Goal: Check status: Check status

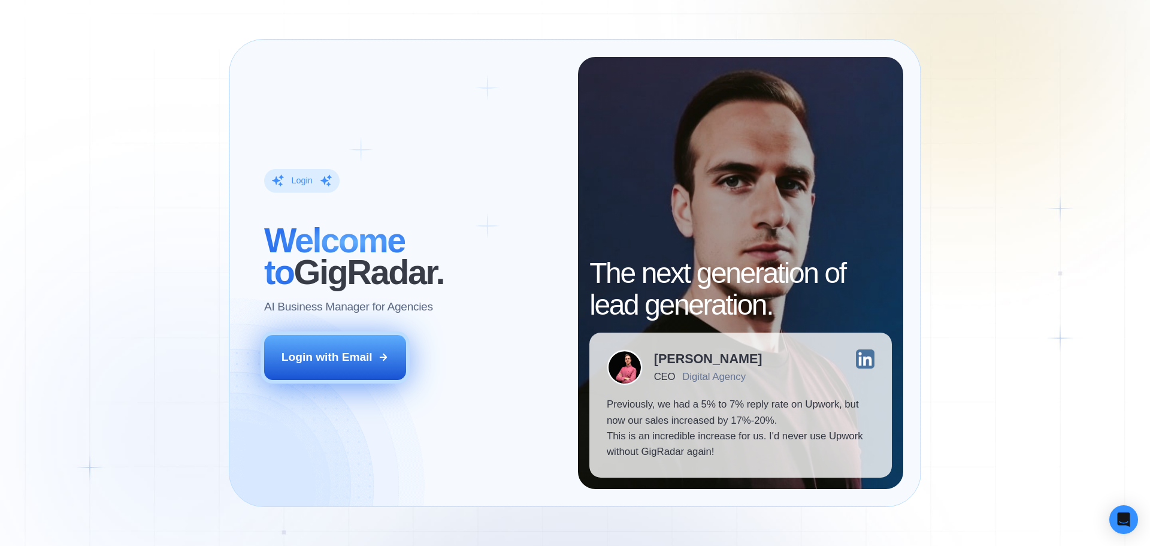
click at [361, 359] on div "Login with Email" at bounding box center [326, 357] width 91 height 16
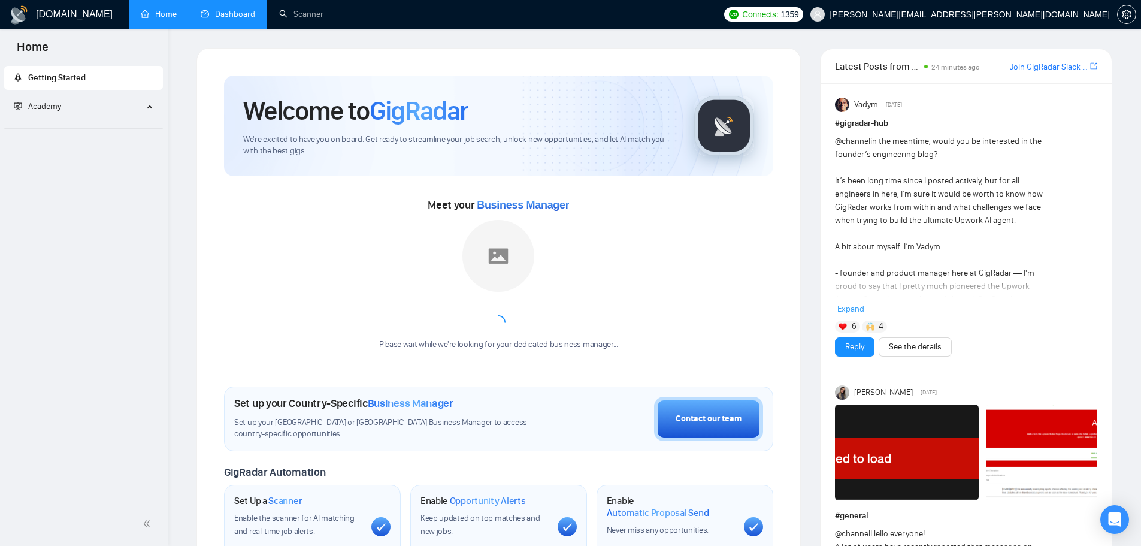
click at [232, 11] on link "Dashboard" at bounding box center [228, 14] width 55 height 10
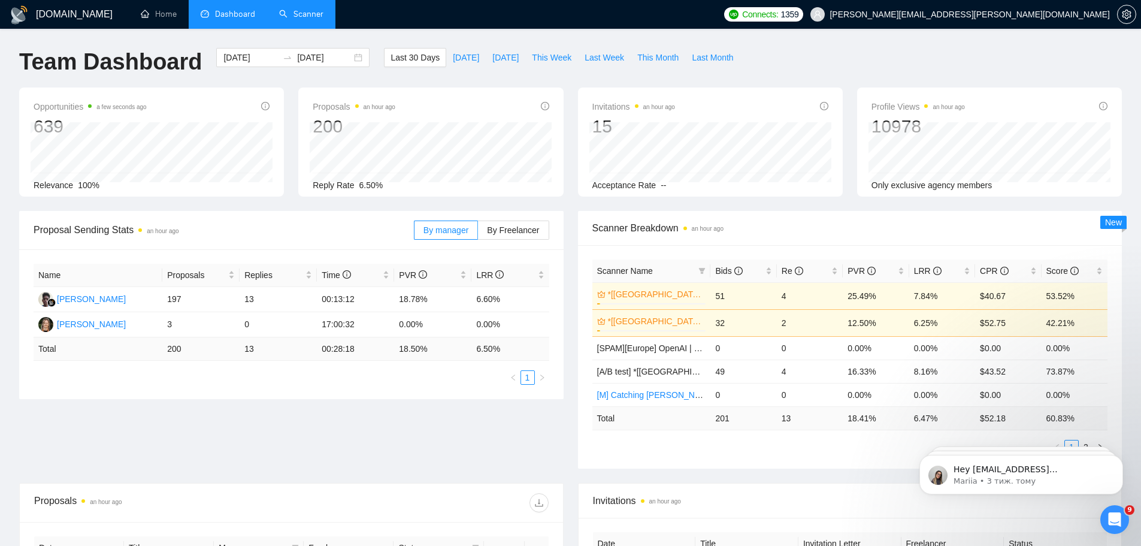
click at [286, 10] on link "Scanner" at bounding box center [301, 14] width 44 height 10
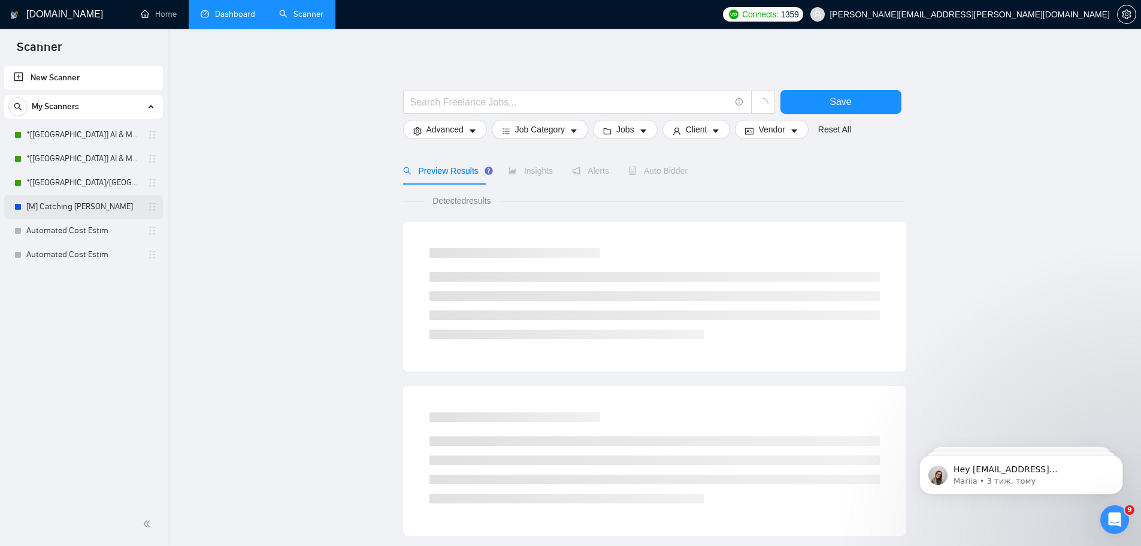
click at [90, 206] on link "[M] Catching Stevens" at bounding box center [83, 207] width 114 height 24
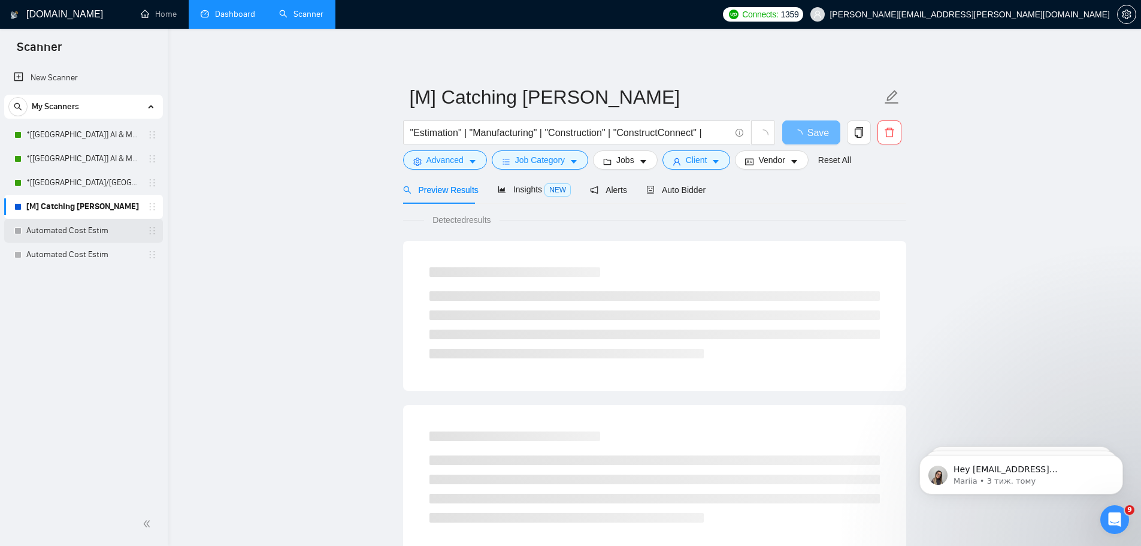
click at [88, 226] on link "Automated Cost Estim" at bounding box center [83, 231] width 114 height 24
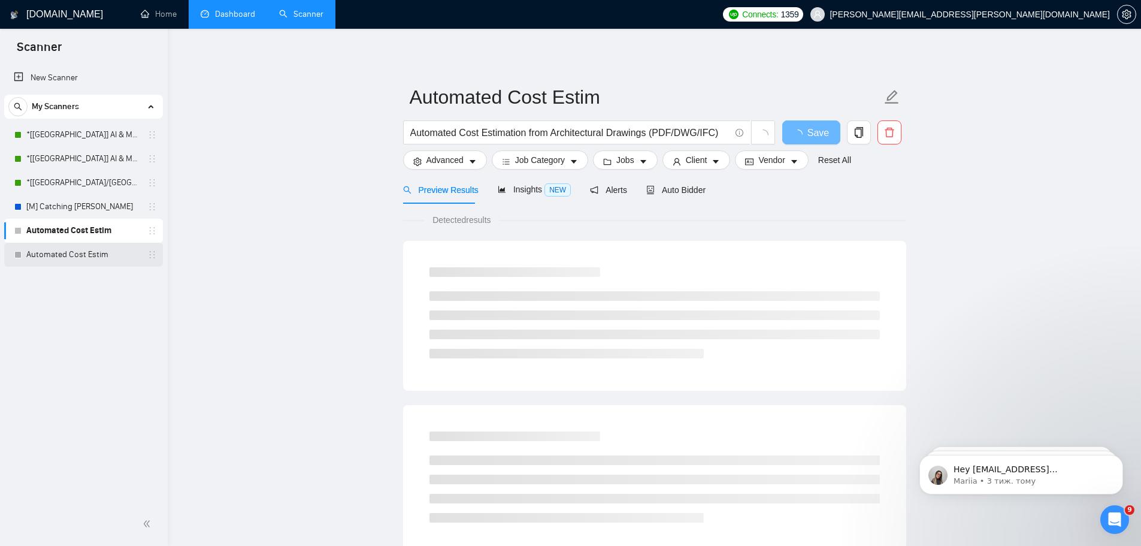
click at [94, 258] on link "Automated Cost Estim" at bounding box center [83, 255] width 114 height 24
click at [90, 233] on link "Automated Cost Estim" at bounding box center [83, 231] width 114 height 24
click at [84, 211] on link "[M] Catching Stevens" at bounding box center [83, 207] width 114 height 24
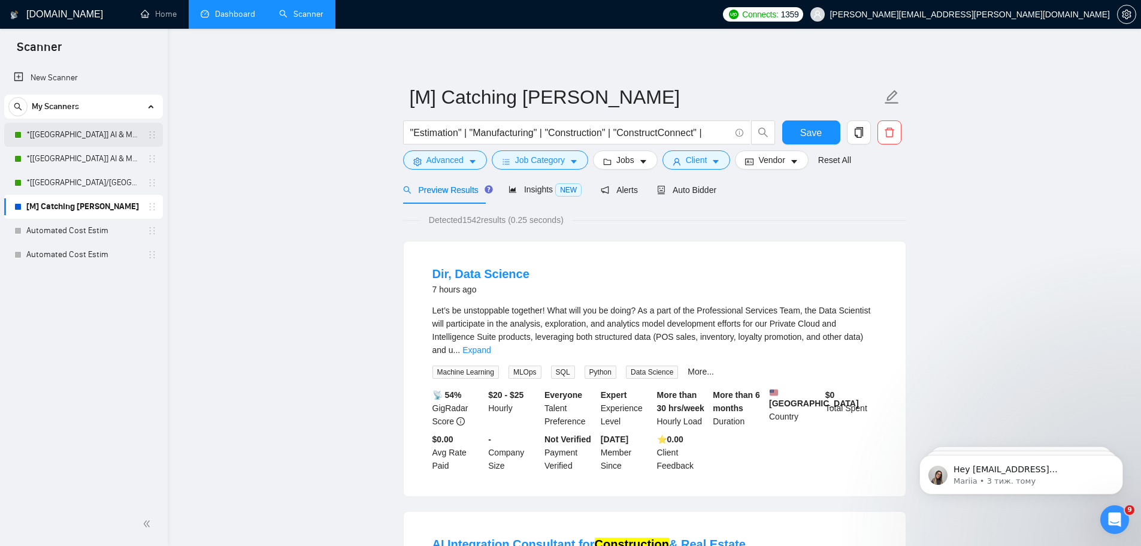
click at [107, 141] on link "*[USA] AI & Machine Learning Software" at bounding box center [83, 135] width 114 height 24
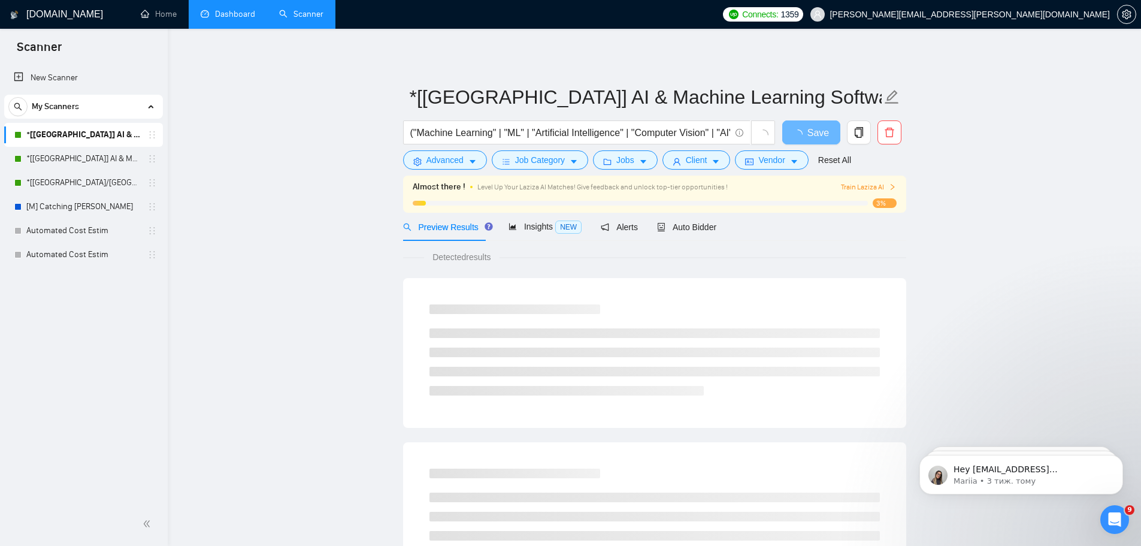
click at [693, 229] on span "Auto Bidder" at bounding box center [686, 227] width 59 height 10
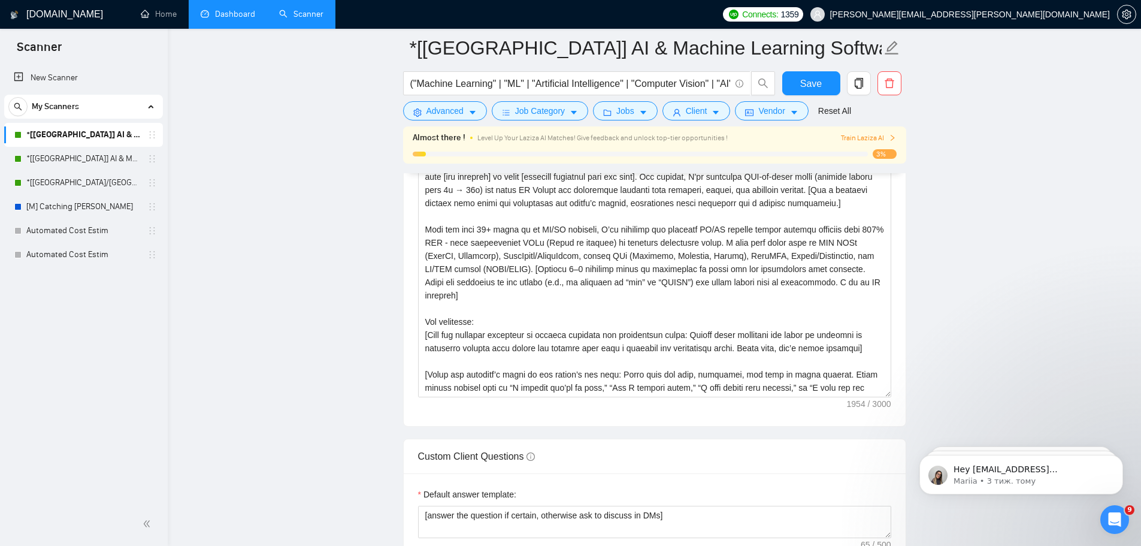
scroll to position [1298, 0]
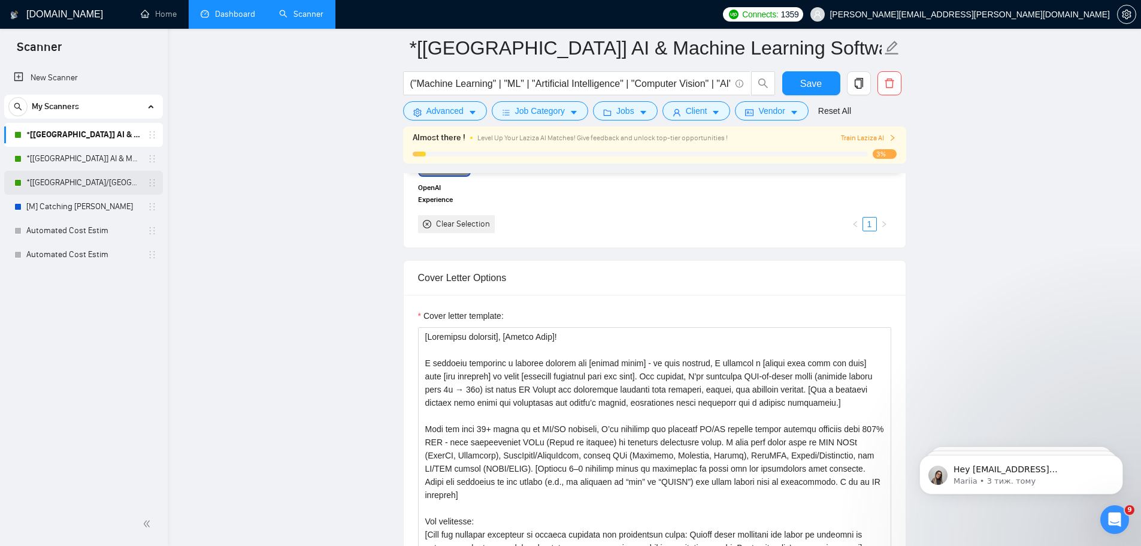
click at [80, 181] on link "*[USA/Europe] AI Agent Development" at bounding box center [83, 183] width 114 height 24
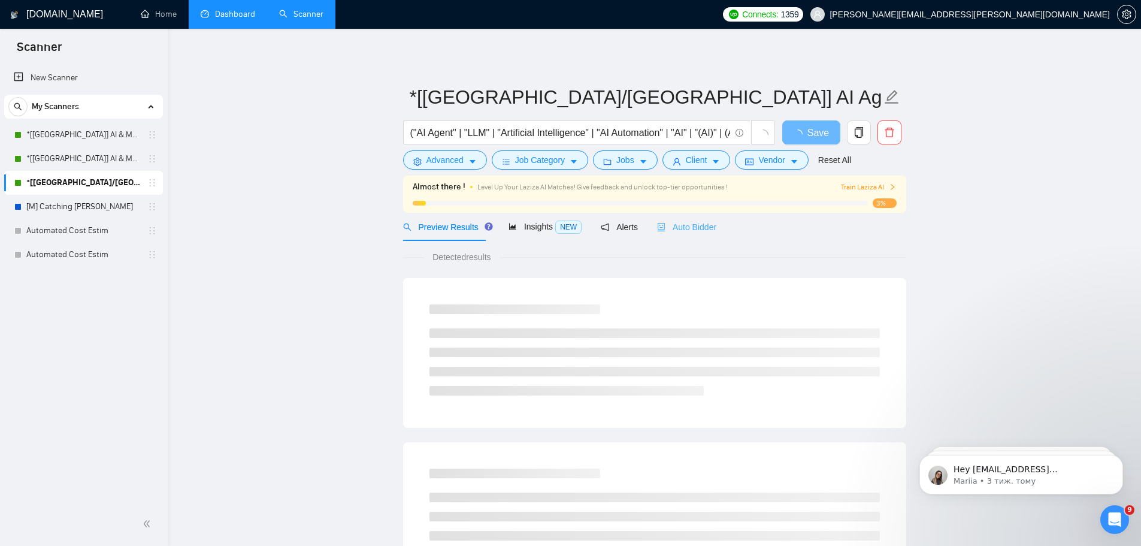
click at [685, 238] on div "Auto Bidder" at bounding box center [686, 227] width 59 height 28
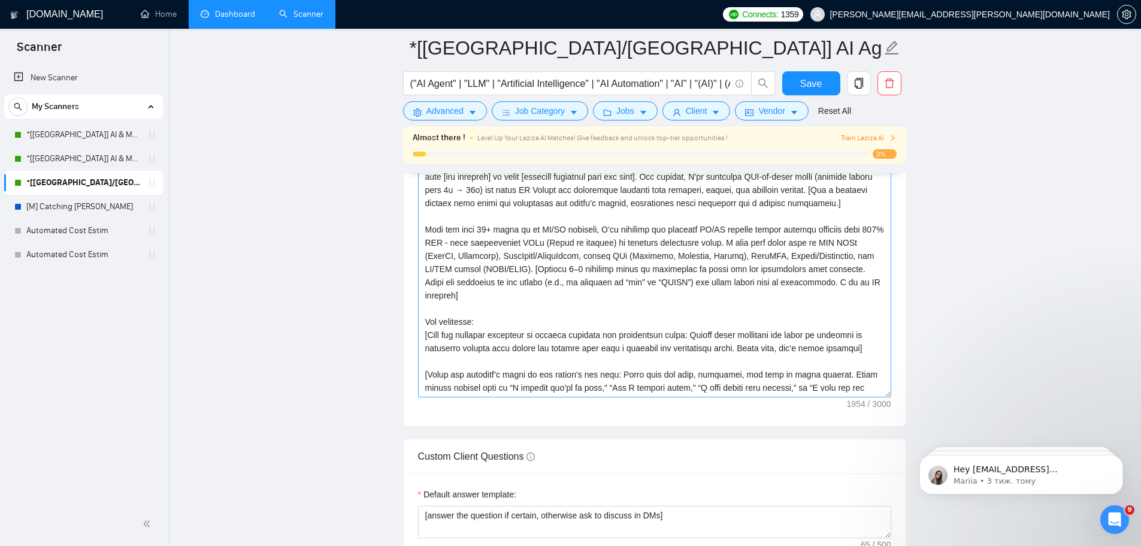
scroll to position [1397, 0]
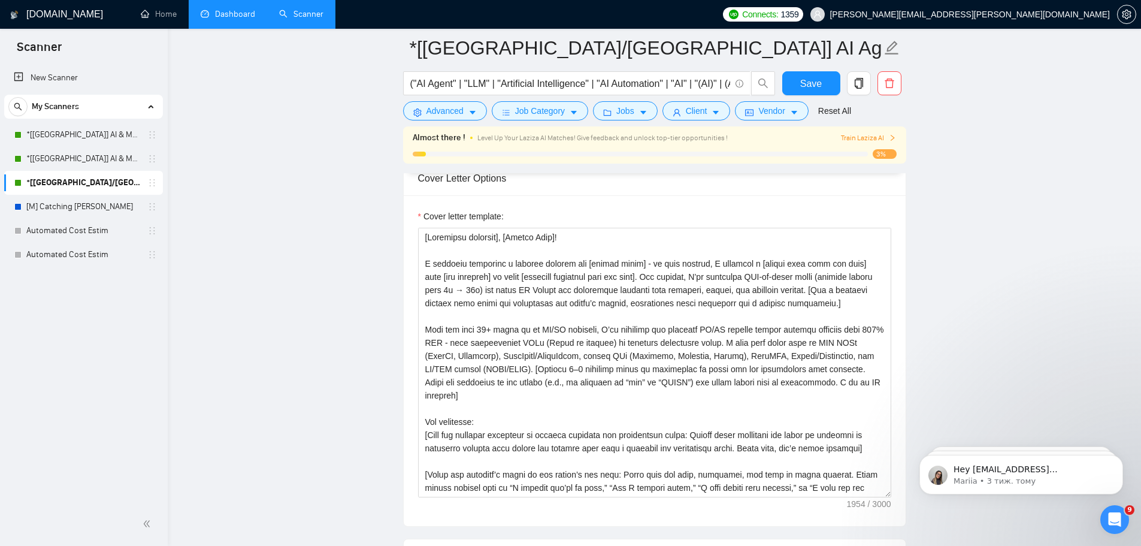
click at [243, 13] on link "Dashboard" at bounding box center [228, 14] width 55 height 10
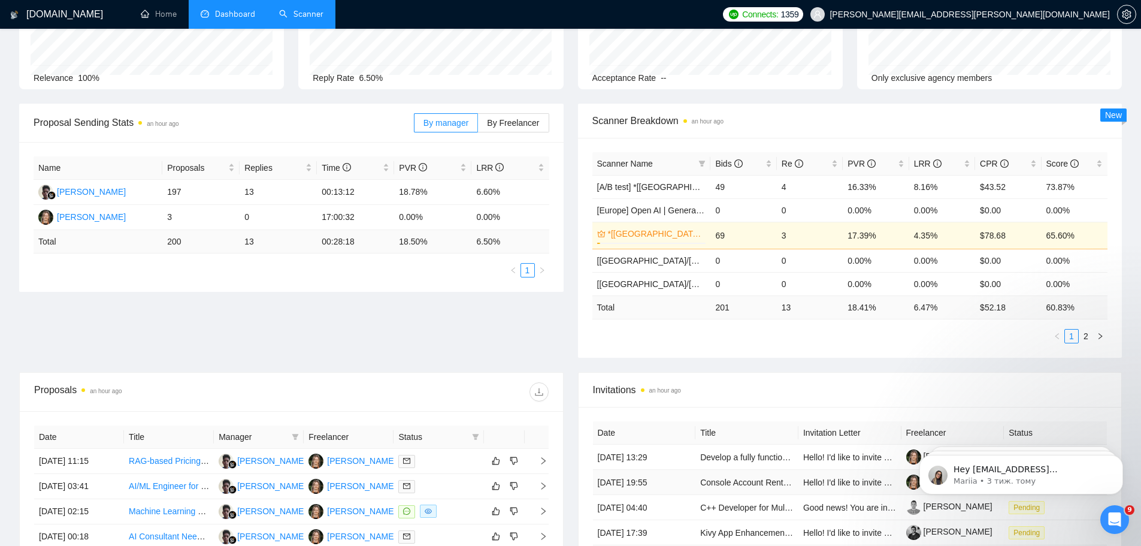
scroll to position [7, 0]
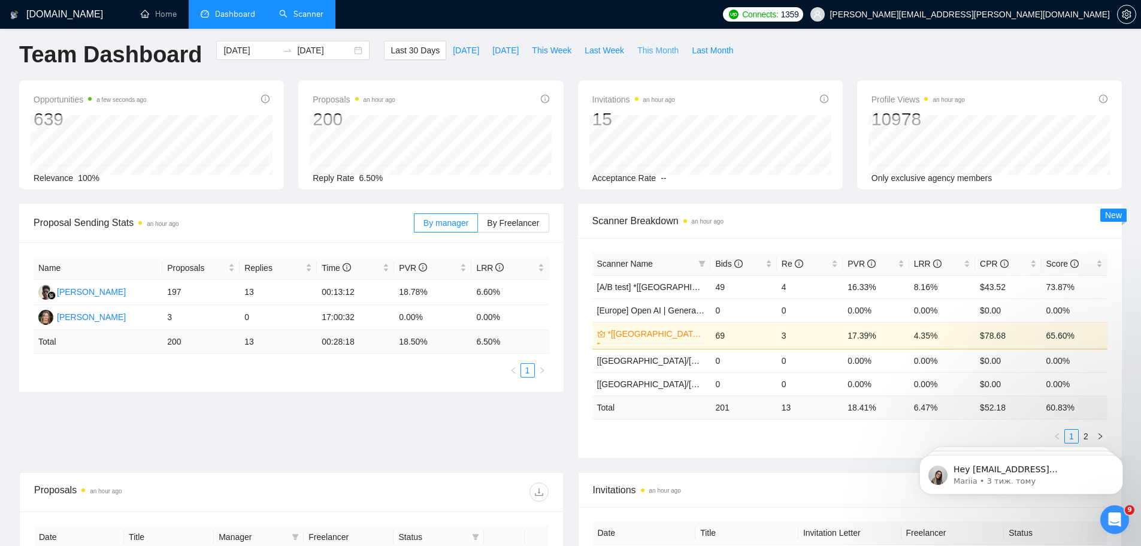
click at [654, 48] on span "This Month" at bounding box center [657, 50] width 41 height 13
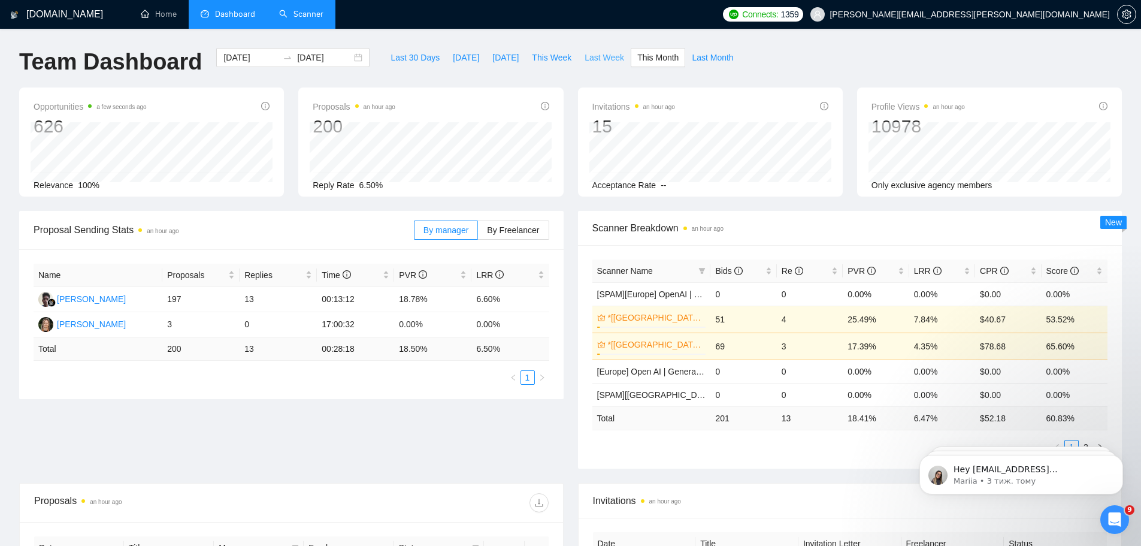
click at [595, 54] on span "Last Week" at bounding box center [605, 57] width 40 height 13
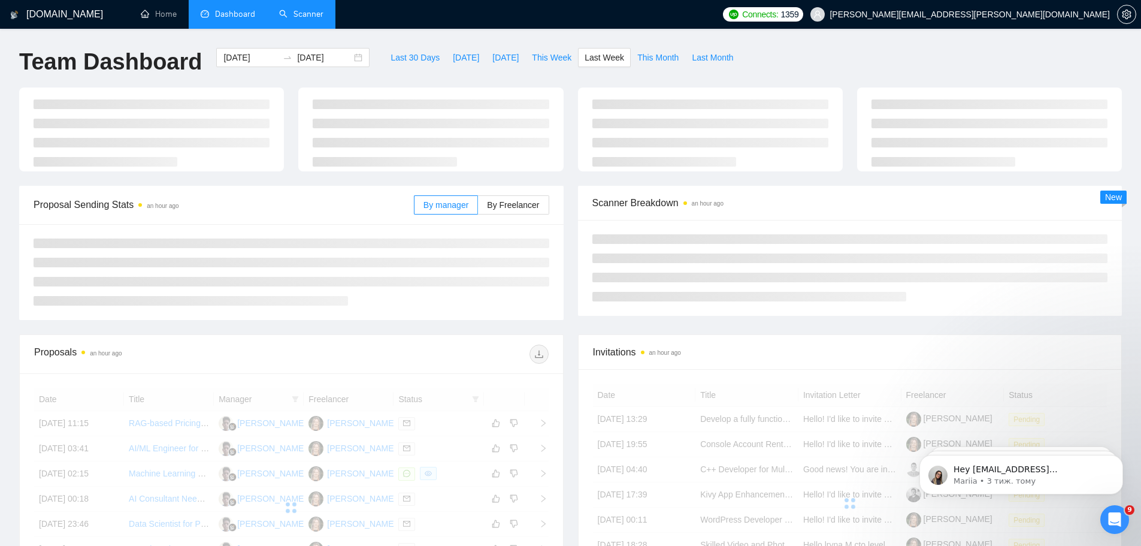
type input "2025-09-22"
type input "2025-09-28"
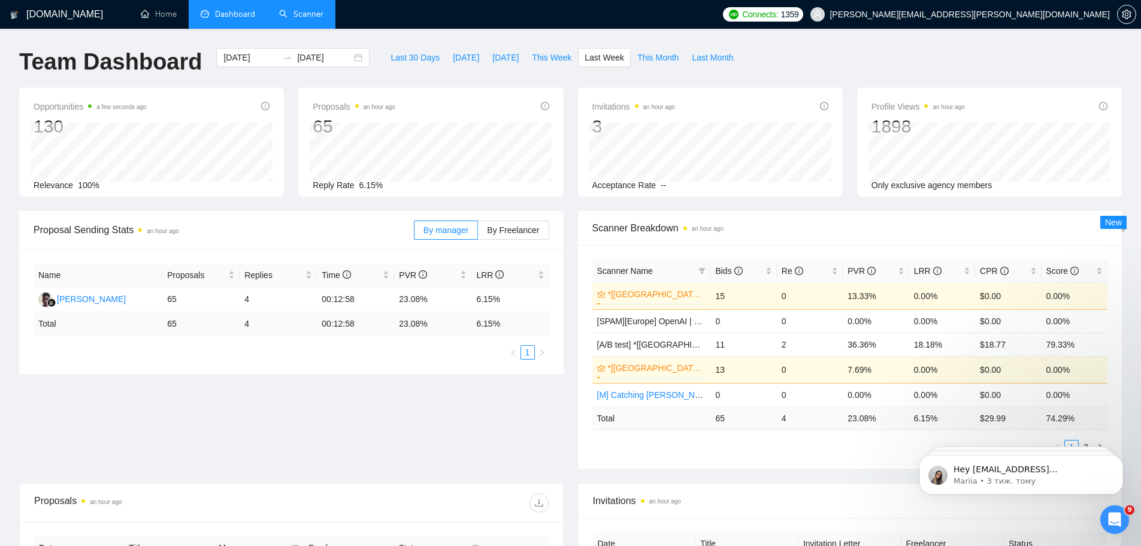
scroll to position [100, 0]
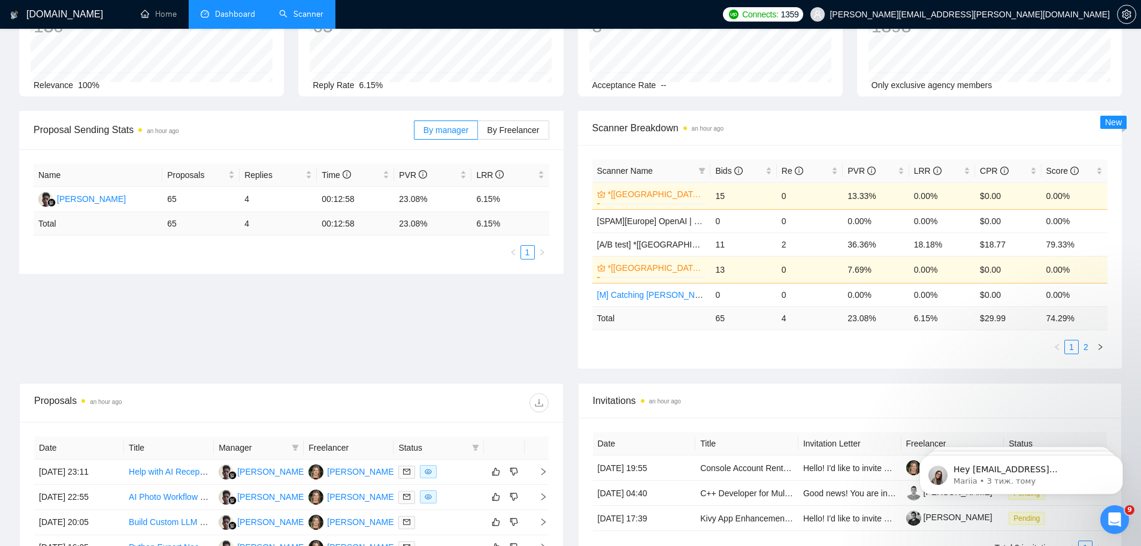
click at [1086, 348] on link "2" at bounding box center [1085, 346] width 13 height 13
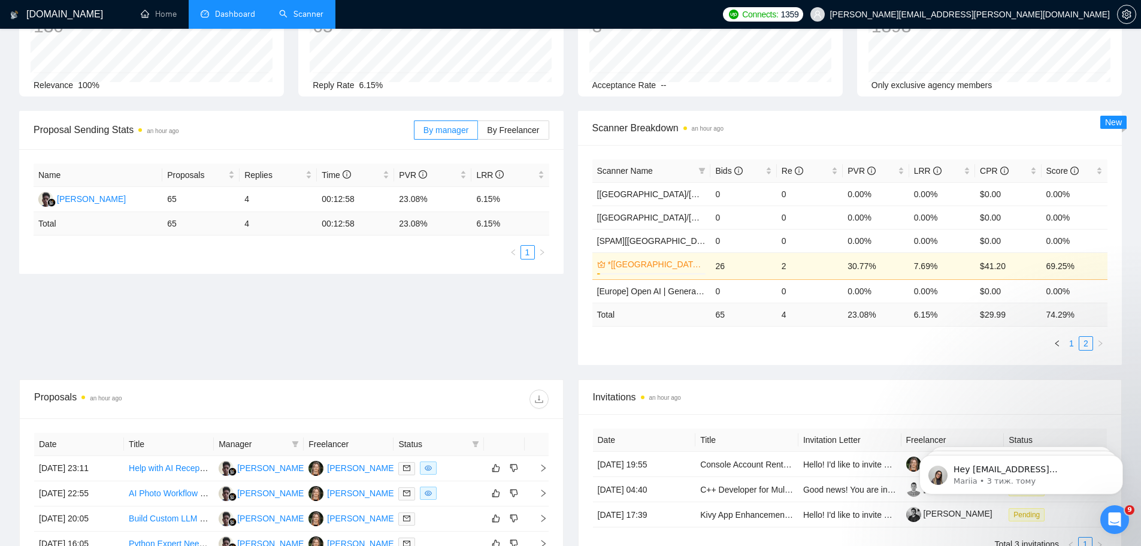
click at [1074, 346] on link "1" at bounding box center [1071, 343] width 13 height 13
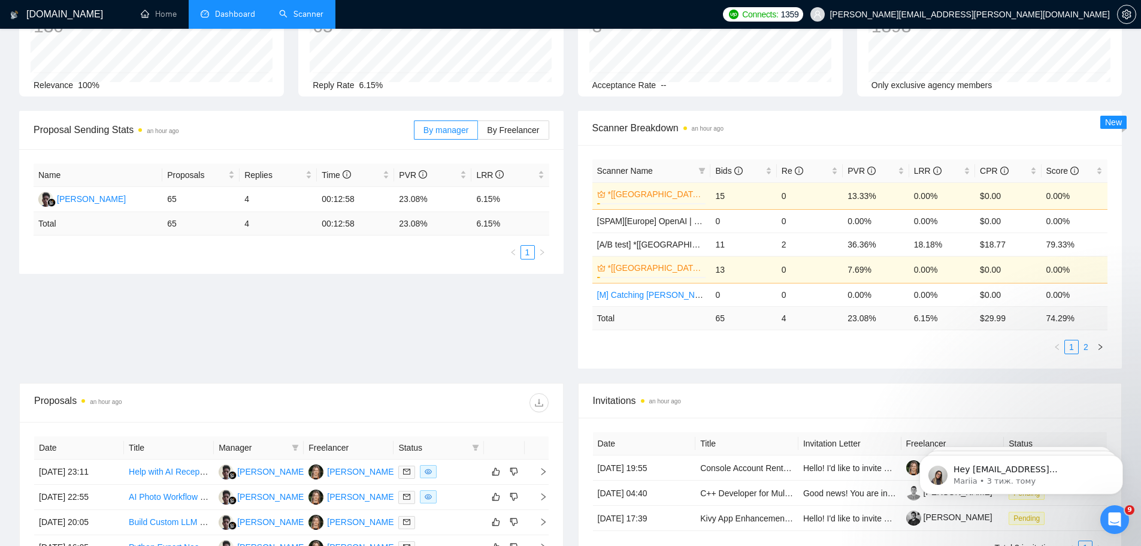
click at [1089, 350] on link "2" at bounding box center [1085, 346] width 13 height 13
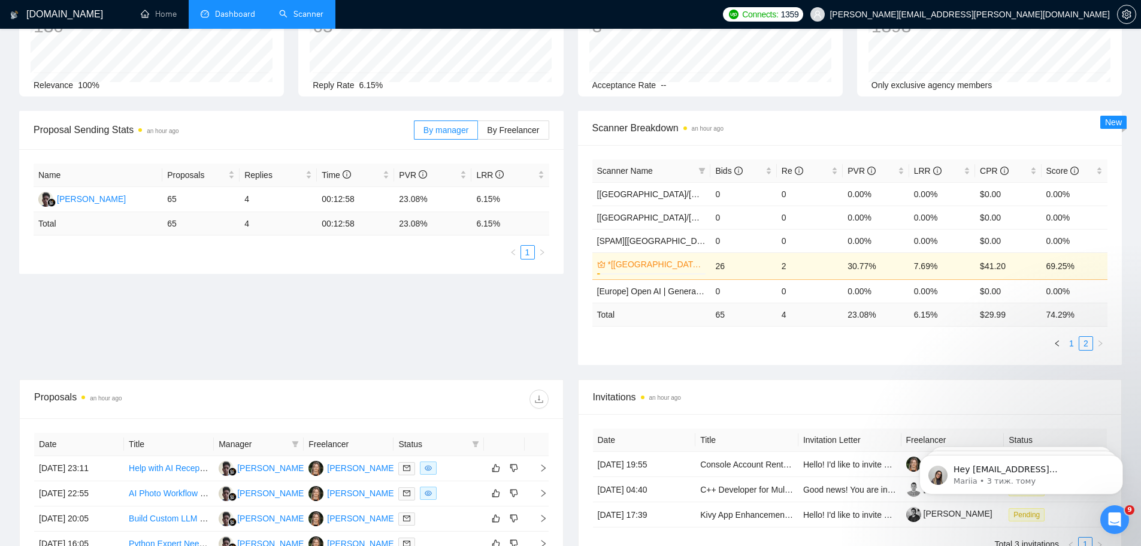
click at [1069, 343] on link "1" at bounding box center [1071, 343] width 13 height 13
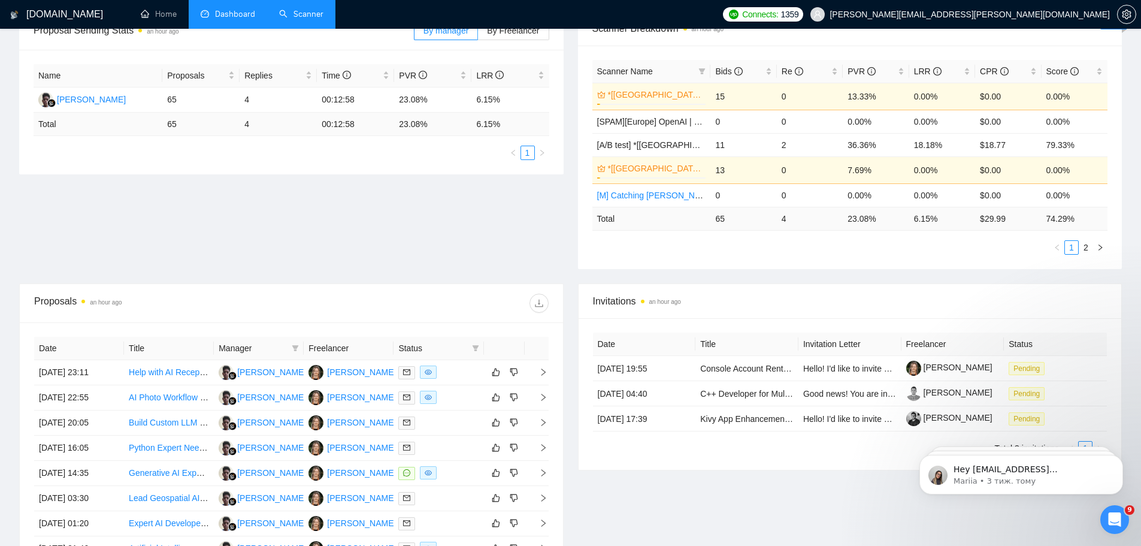
scroll to position [0, 0]
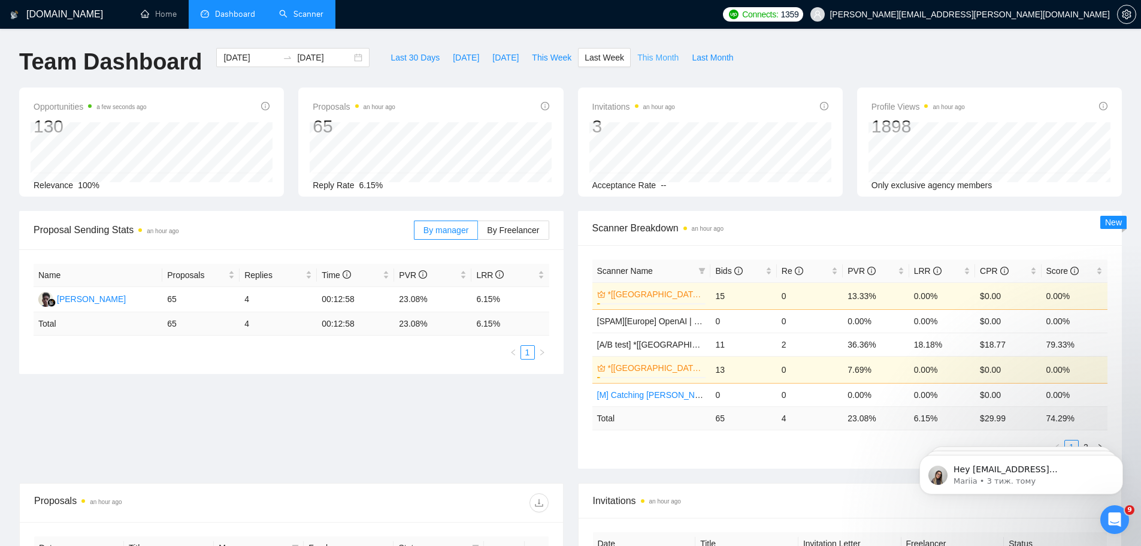
click at [638, 61] on span "This Month" at bounding box center [657, 57] width 41 height 13
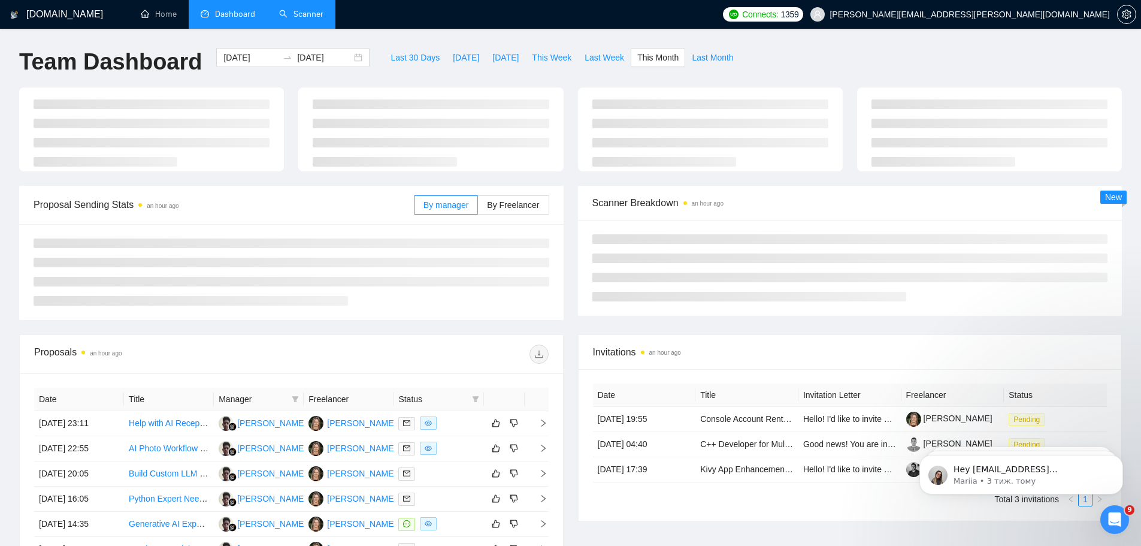
type input "2025-09-01"
type input "2025-09-30"
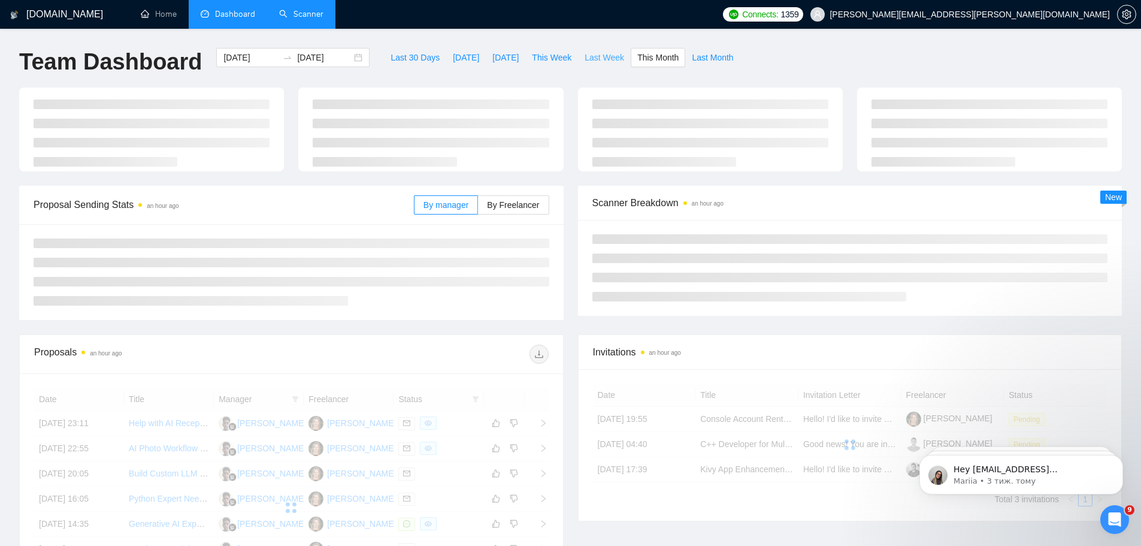
click at [592, 55] on span "Last Week" at bounding box center [605, 57] width 40 height 13
type input "2025-09-22"
type input "2025-09-28"
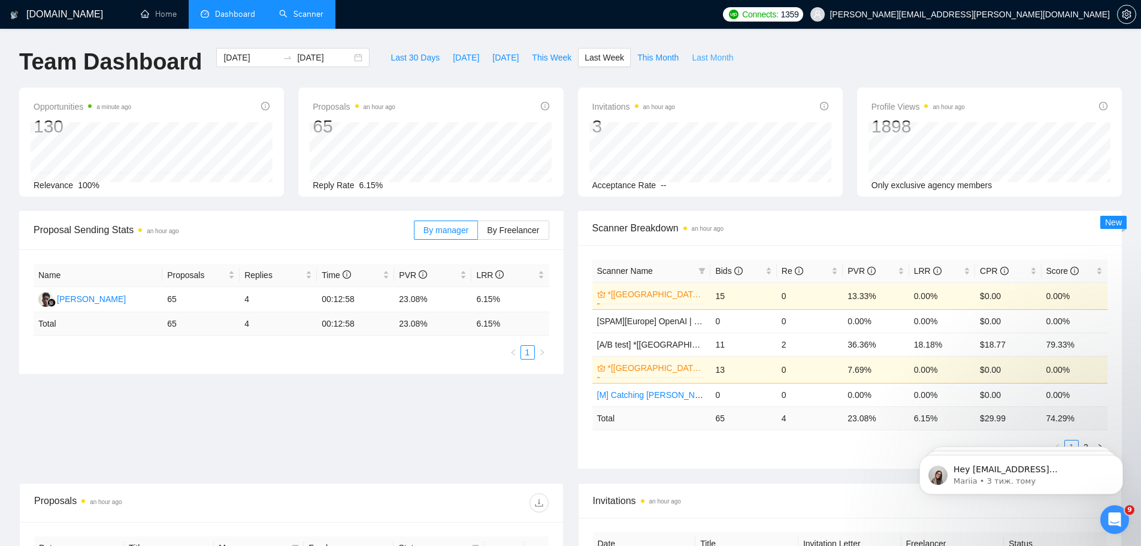
click at [721, 61] on span "Last Month" at bounding box center [712, 57] width 41 height 13
type input "2025-08-01"
type input "2025-08-31"
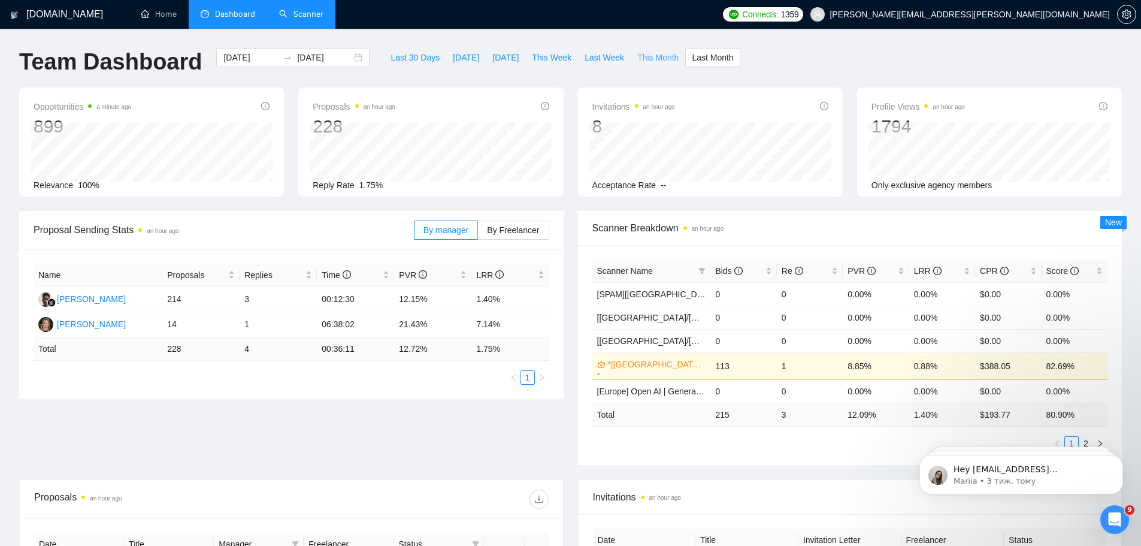
click at [653, 51] on span "This Month" at bounding box center [657, 57] width 41 height 13
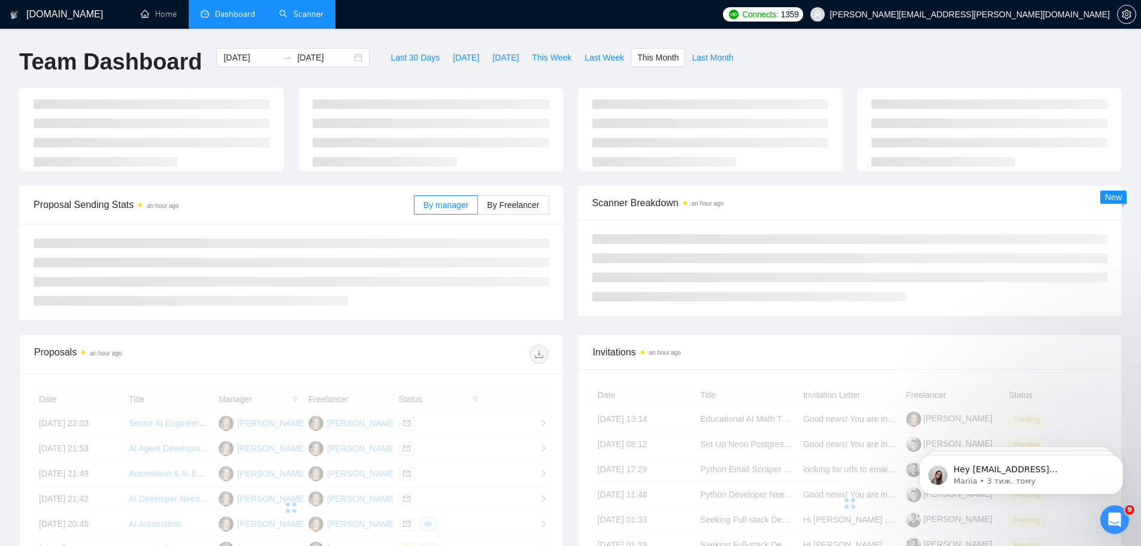
type input "2025-09-01"
type input "2025-09-30"
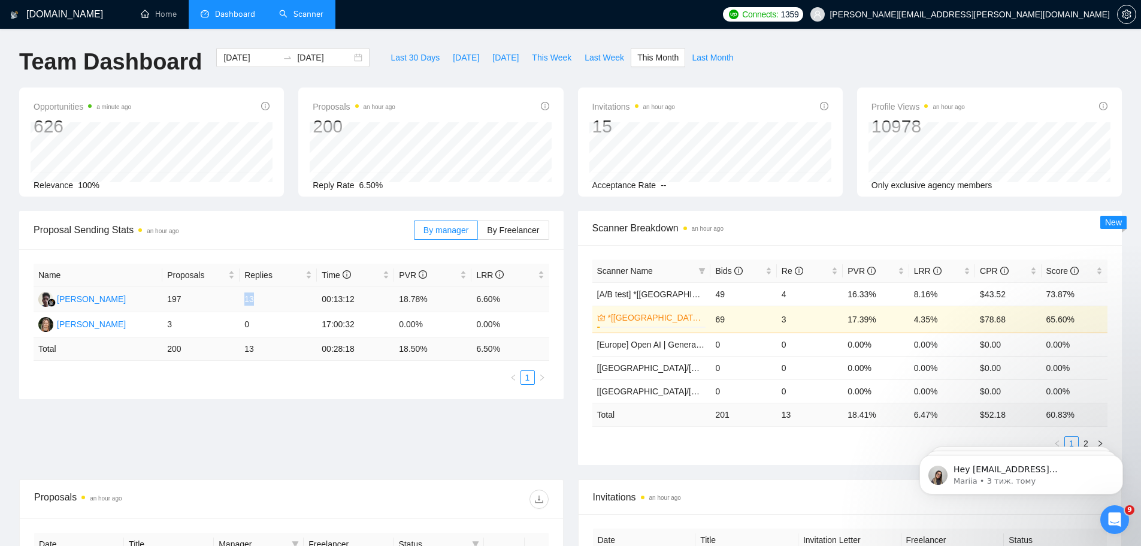
drag, startPoint x: 262, startPoint y: 299, endPoint x: 243, endPoint y: 300, distance: 19.2
click at [243, 300] on td "13" at bounding box center [278, 299] width 77 height 25
drag, startPoint x: 188, startPoint y: 299, endPoint x: 161, endPoint y: 301, distance: 27.0
click at [162, 301] on tr "Ahmad Khudori 197 13 00:13:12 18.78% 6.60%" at bounding box center [292, 299] width 516 height 25
click at [395, 413] on div "Proposal Sending Stats an hour ago By manager By Freelancer Name Proposals Repl…" at bounding box center [570, 345] width 1117 height 268
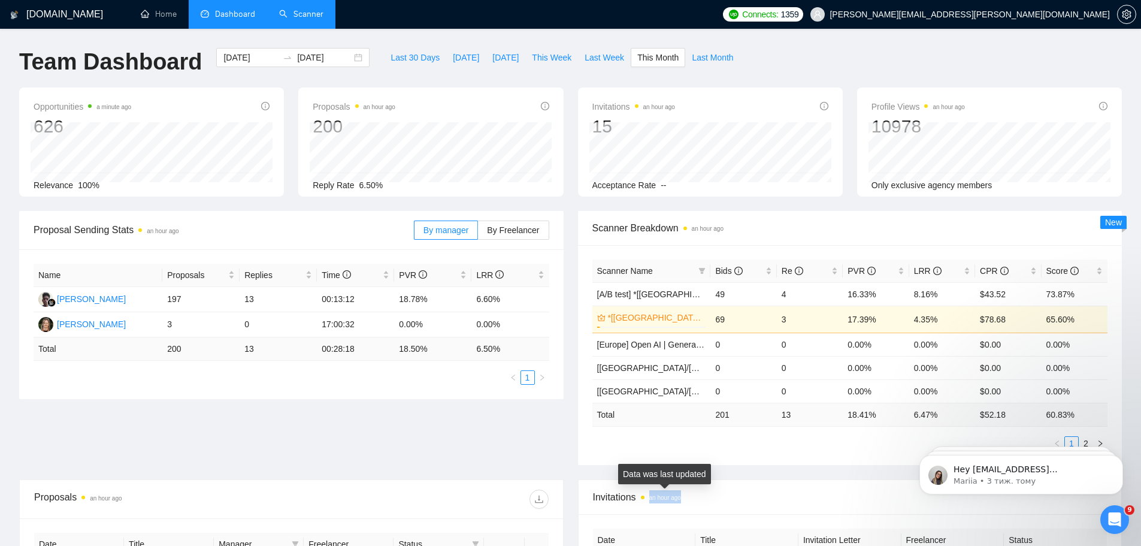
click at [683, 498] on span "Invitations an hour ago" at bounding box center [850, 496] width 514 height 15
click at [687, 500] on span "Invitations an hour ago" at bounding box center [850, 496] width 514 height 15
click at [685, 501] on span "Invitations an hour ago" at bounding box center [850, 496] width 514 height 15
click at [697, 489] on span "Invitations an hour ago" at bounding box center [850, 496] width 514 height 15
